Goal: Complete application form

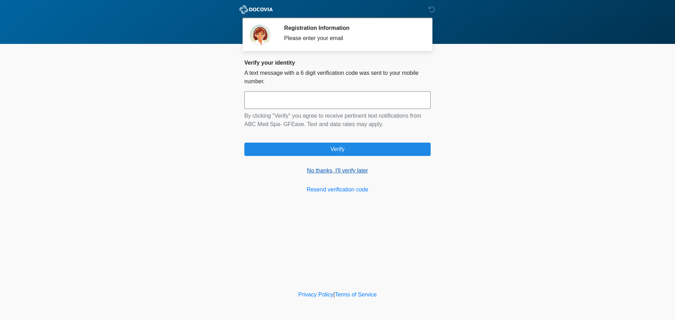
click at [335, 172] on link "No thanks, I'll verify later" at bounding box center [337, 171] width 186 height 8
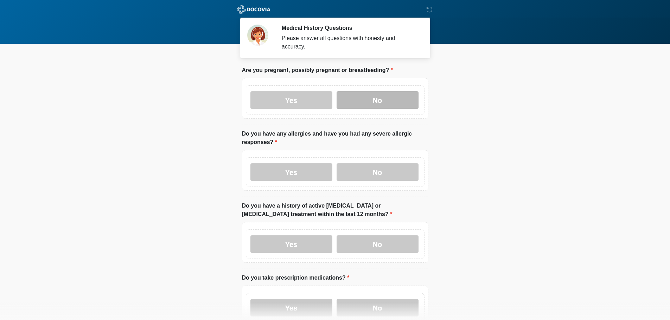
click at [361, 91] on label "No" at bounding box center [377, 100] width 82 height 18
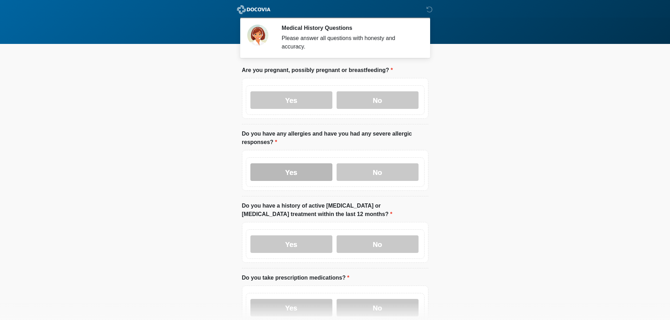
click at [312, 163] on label "Yes" at bounding box center [291, 172] width 82 height 18
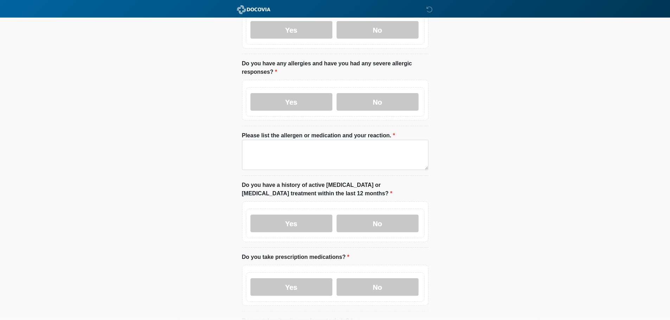
scroll to position [35, 0]
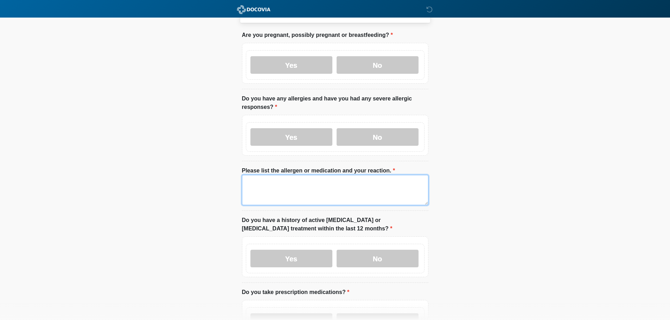
click at [312, 176] on textarea "Please list the allergen or medication and your reaction." at bounding box center [335, 190] width 186 height 30
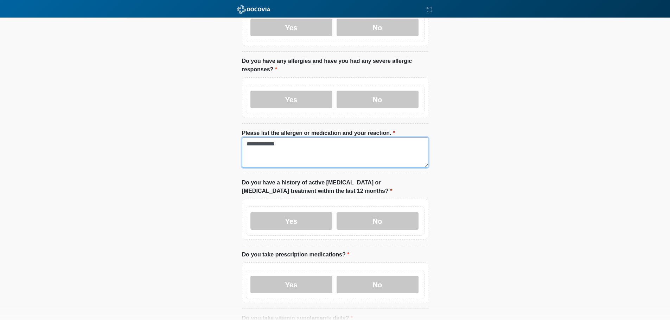
scroll to position [105, 0]
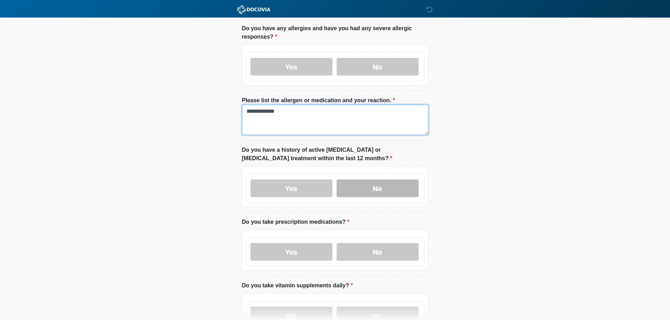
type textarea "**********"
click at [351, 180] on label "No" at bounding box center [377, 189] width 82 height 18
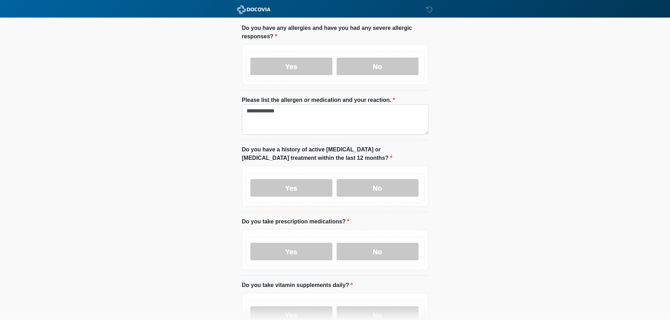
scroll to position [176, 0]
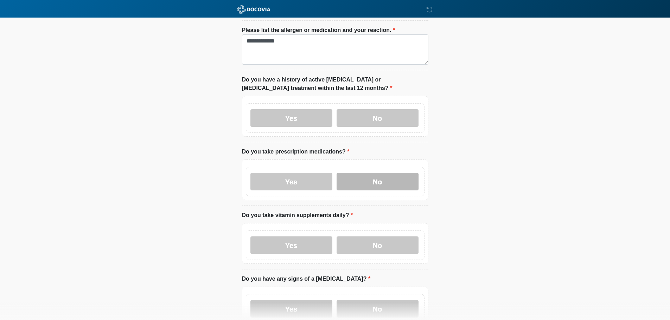
click at [361, 175] on label "No" at bounding box center [377, 182] width 82 height 18
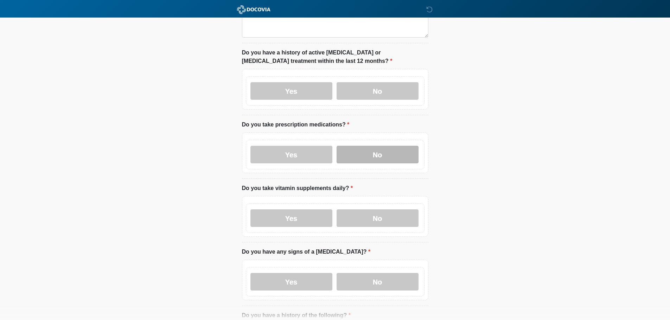
scroll to position [211, 0]
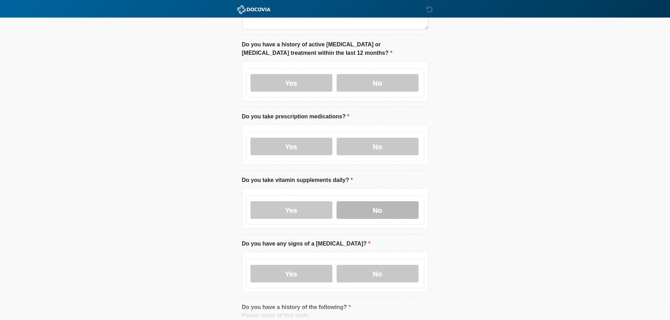
click at [374, 201] on label "No" at bounding box center [377, 210] width 82 height 18
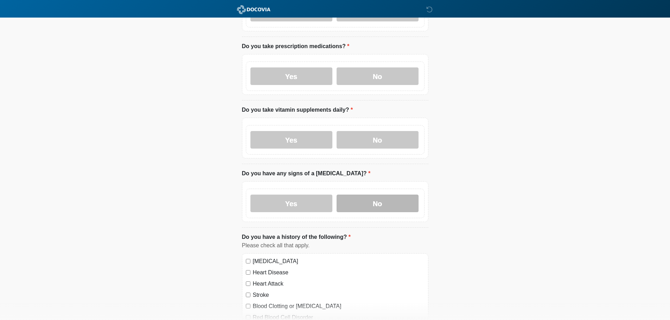
click at [374, 204] on label "No" at bounding box center [377, 204] width 82 height 18
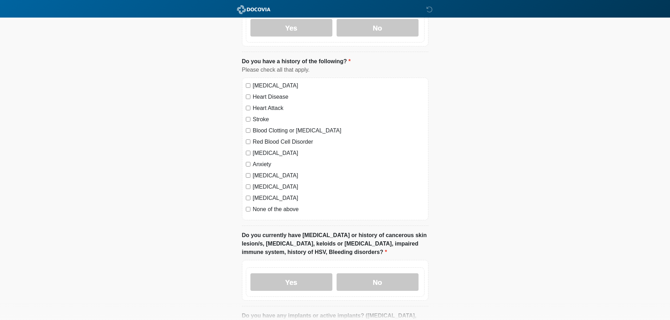
scroll to position [527, 0]
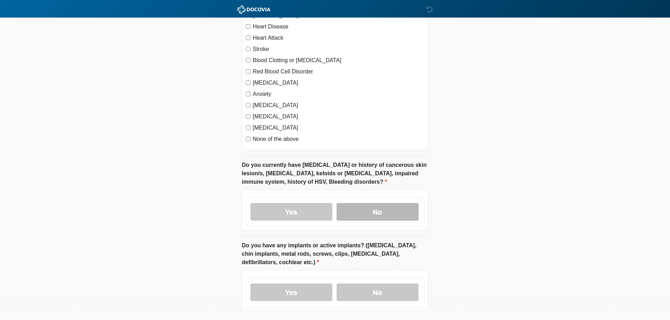
click at [374, 203] on label "No" at bounding box center [377, 212] width 82 height 18
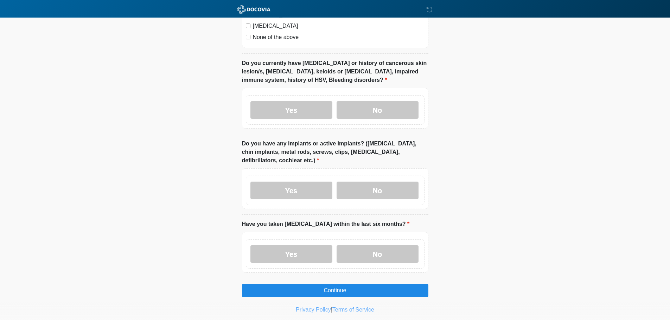
scroll to position [633, 0]
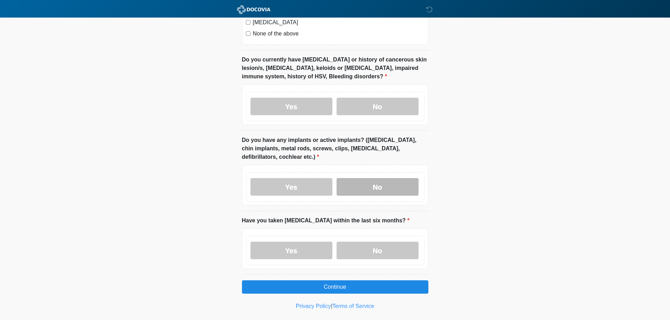
click at [372, 178] on label "No" at bounding box center [377, 187] width 82 height 18
click at [374, 242] on label "No" at bounding box center [377, 251] width 82 height 18
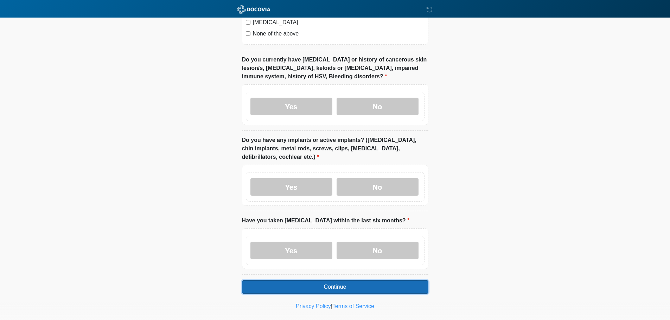
click at [308, 284] on button "Continue" at bounding box center [335, 287] width 186 height 13
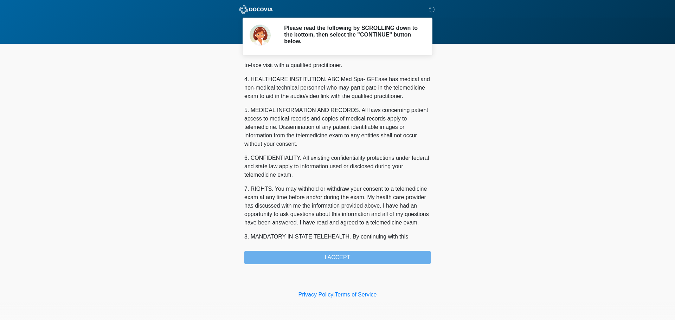
scroll to position [237, 0]
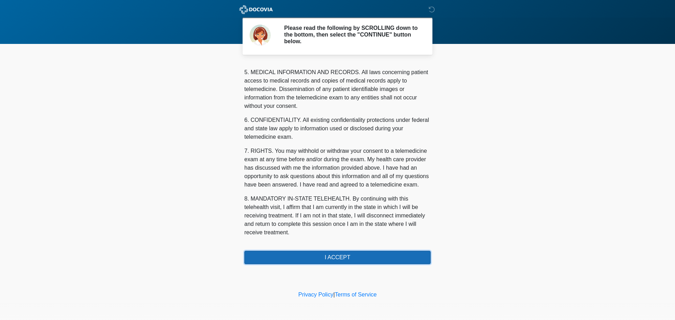
click at [341, 259] on button "I ACCEPT" at bounding box center [337, 257] width 186 height 13
